Goal: Information Seeking & Learning: Compare options

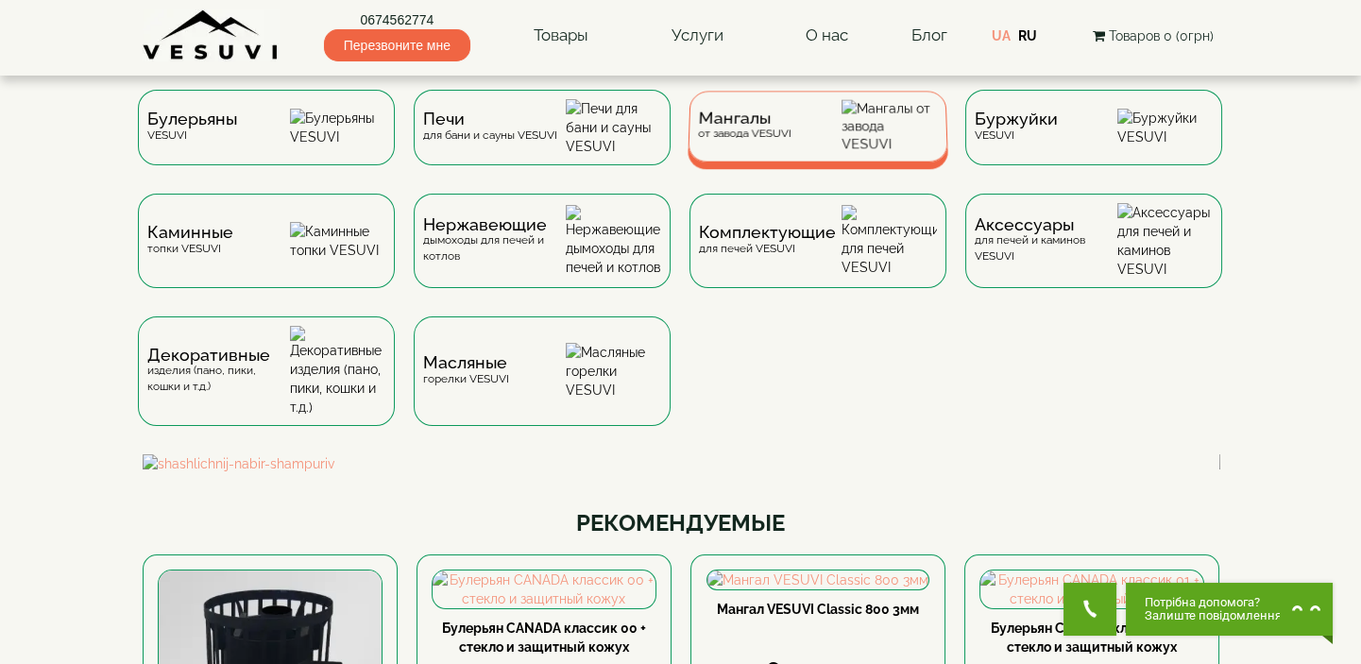
click at [785, 135] on div "Мангалы от завода VESUVI" at bounding box center [743, 125] width 93 height 29
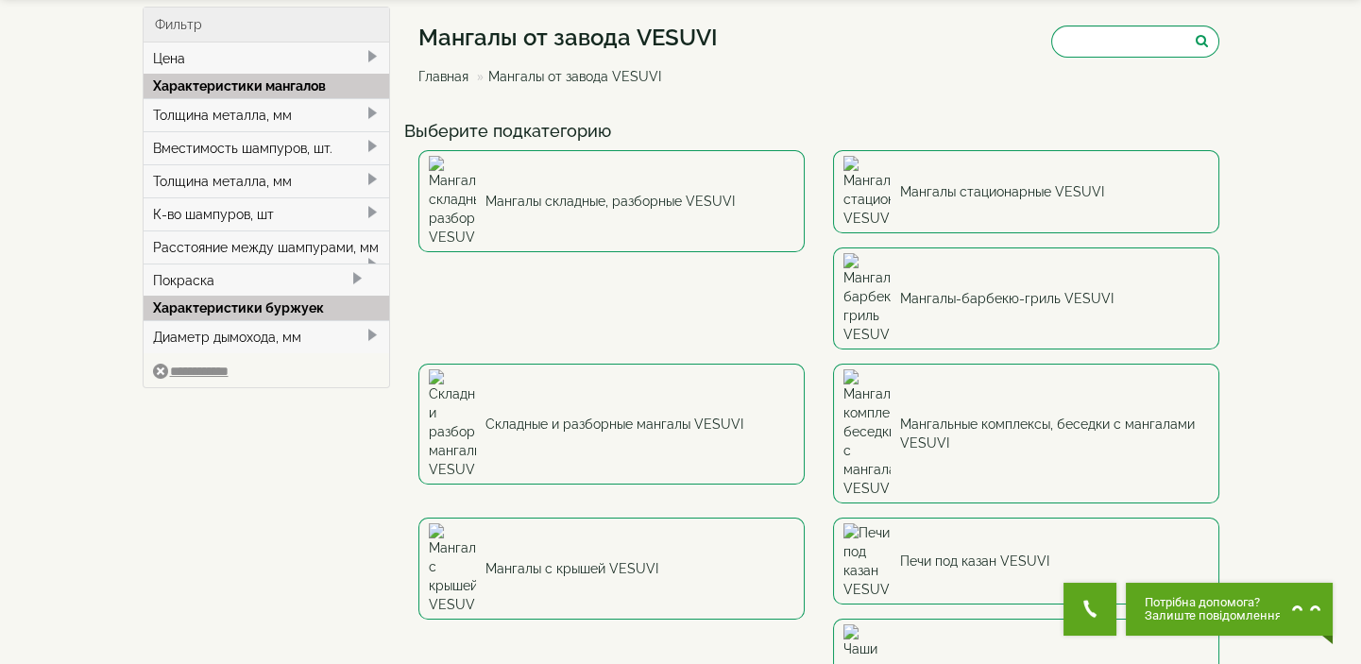
scroll to position [85, 0]
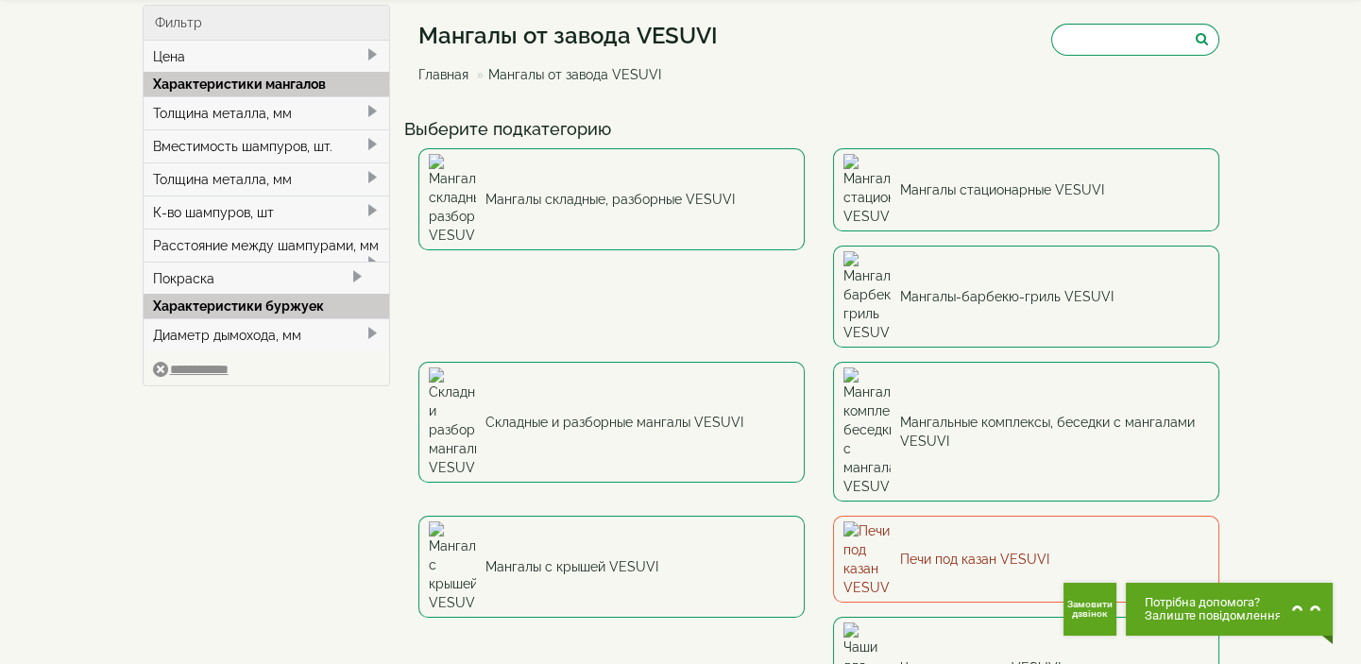
click at [833, 516] on link "Печи под казан VESUVI" at bounding box center [1026, 559] width 386 height 87
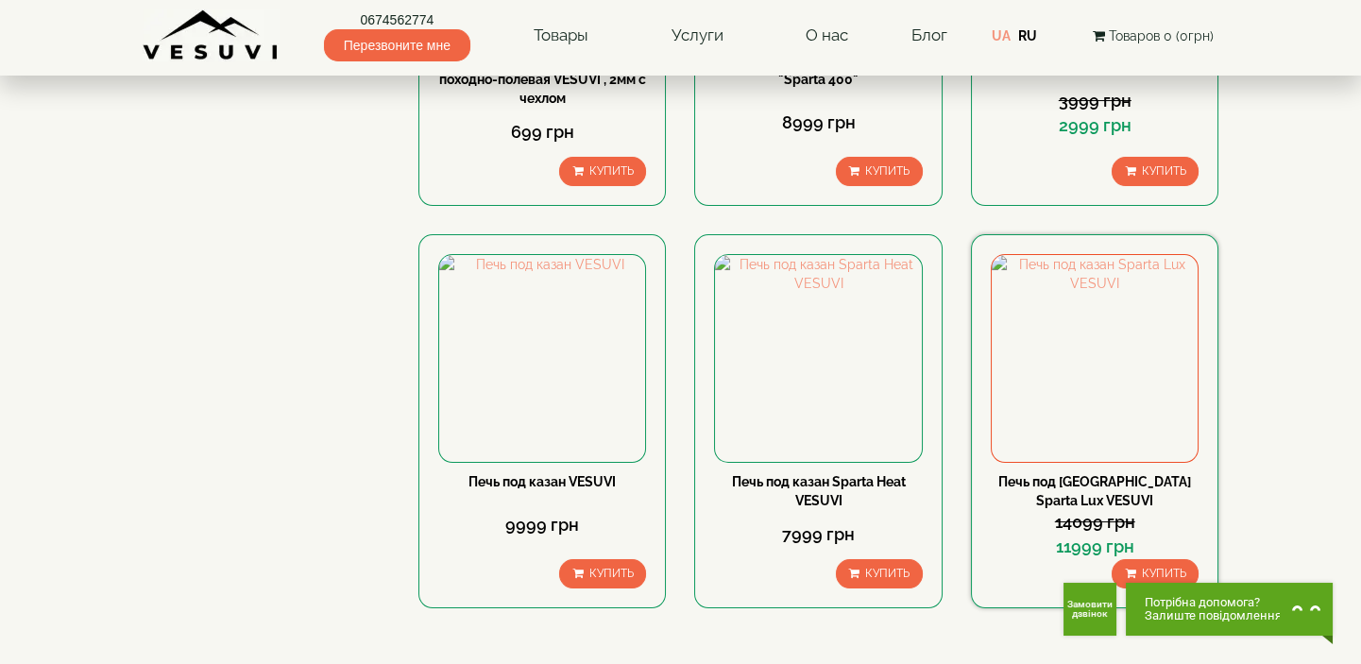
scroll to position [171, 0]
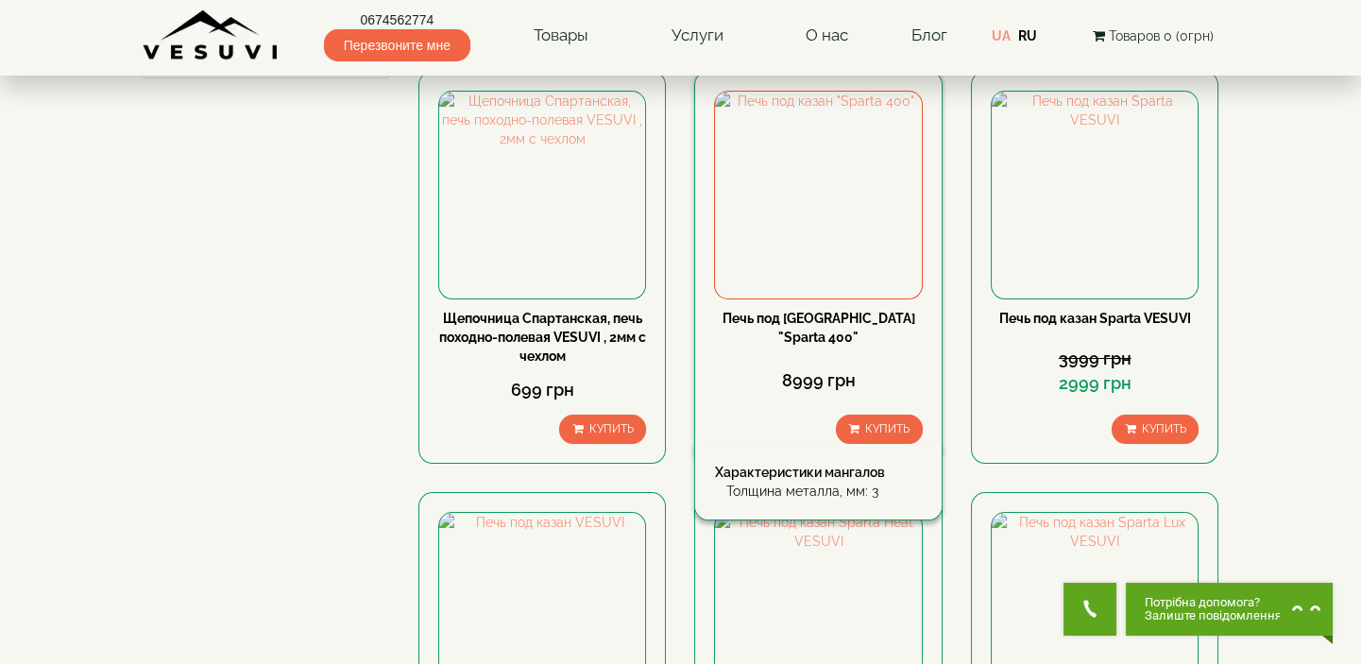
click at [866, 313] on link "Печь под казан "Sparta 400"" at bounding box center [818, 328] width 193 height 34
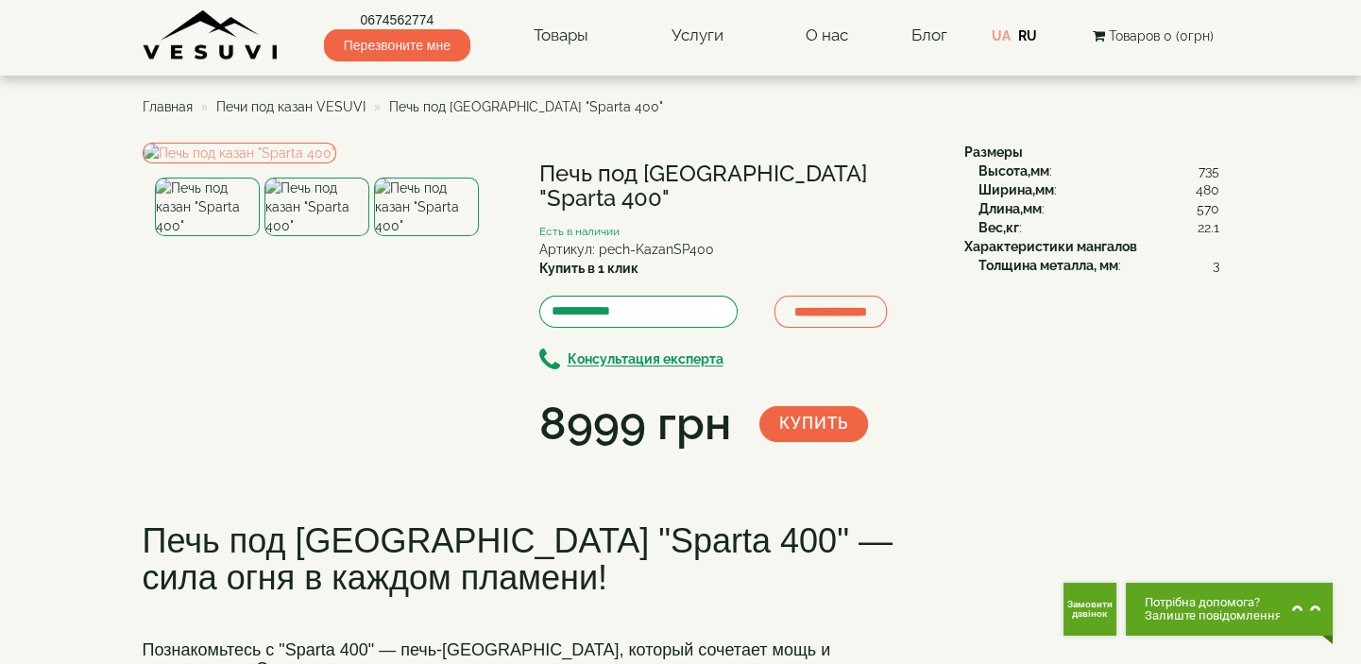
scroll to position [85, 0]
